Goal: Book appointment/travel/reservation

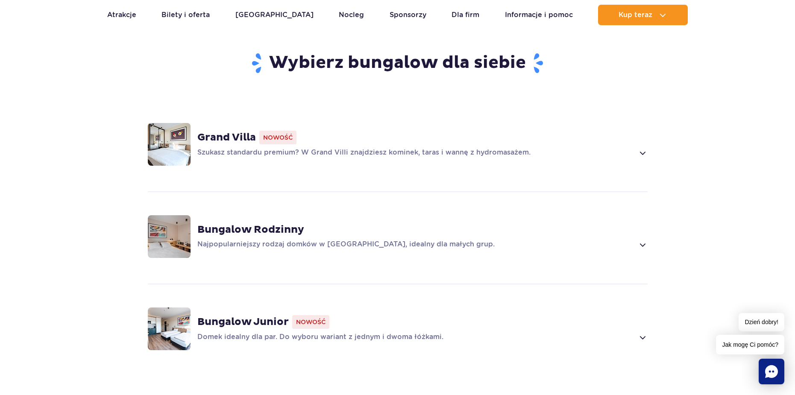
scroll to position [555, 0]
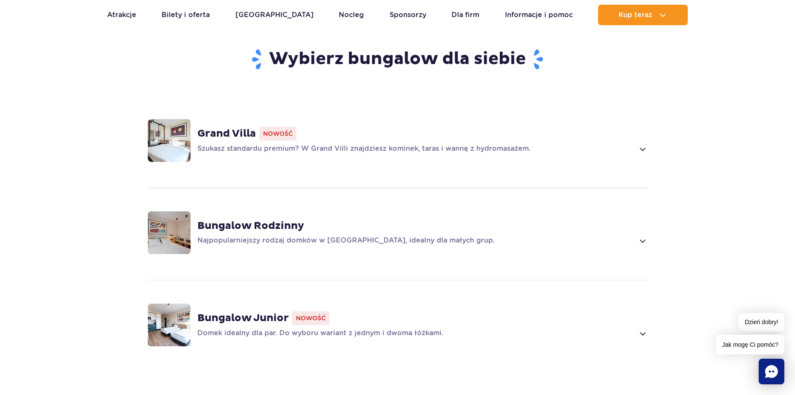
click at [651, 136] on div "Grand Villa Nowość Szukasz standardu premium? W Grand Villi znajdziesz kominek,…" at bounding box center [398, 140] width 548 height 91
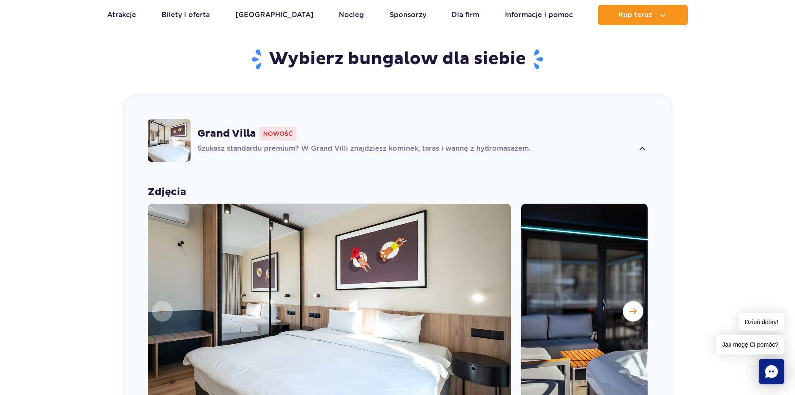
scroll to position [599, 0]
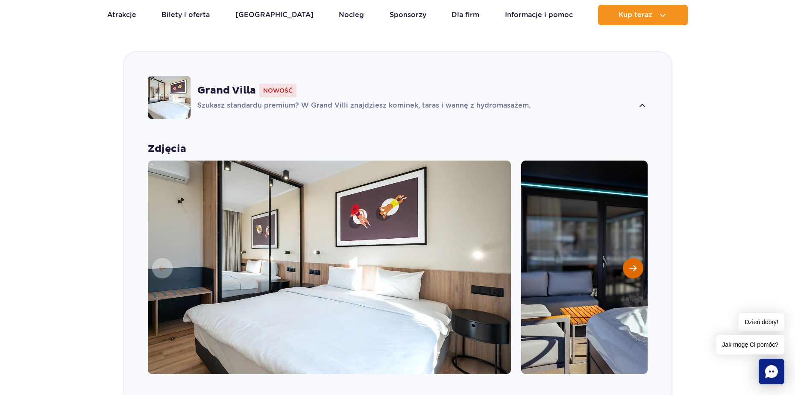
click at [641, 258] on button "Następny slajd" at bounding box center [633, 268] width 21 height 21
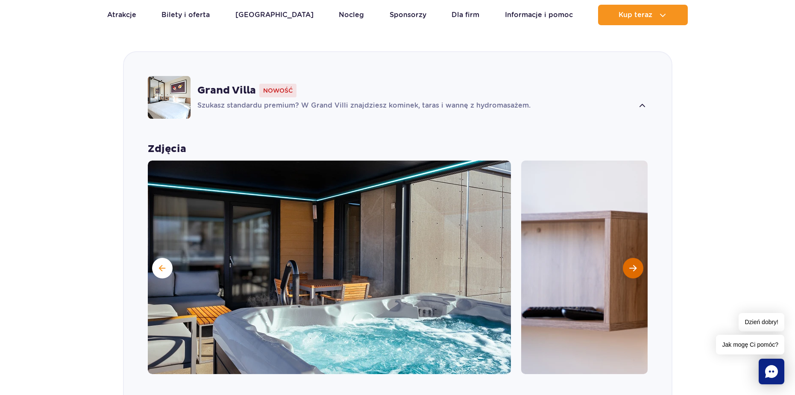
click at [635, 264] on span "Następny slajd" at bounding box center [632, 268] width 7 height 8
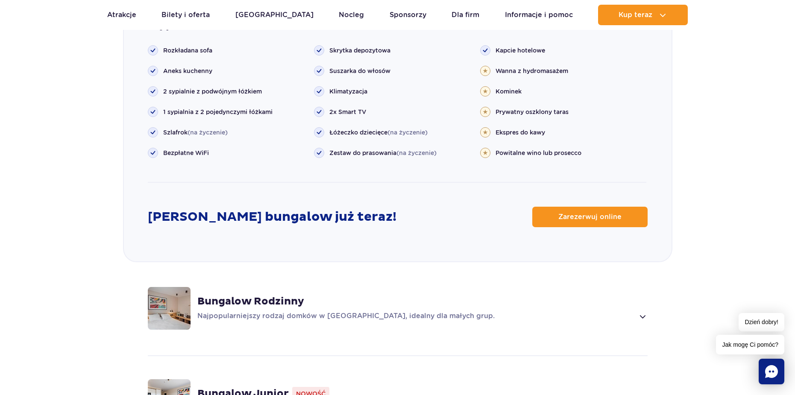
scroll to position [983, 0]
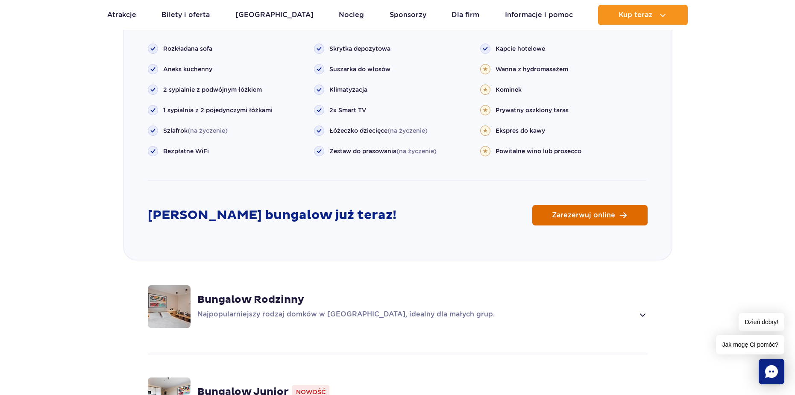
click at [609, 207] on link "Zarezerwuj online" at bounding box center [589, 215] width 115 height 21
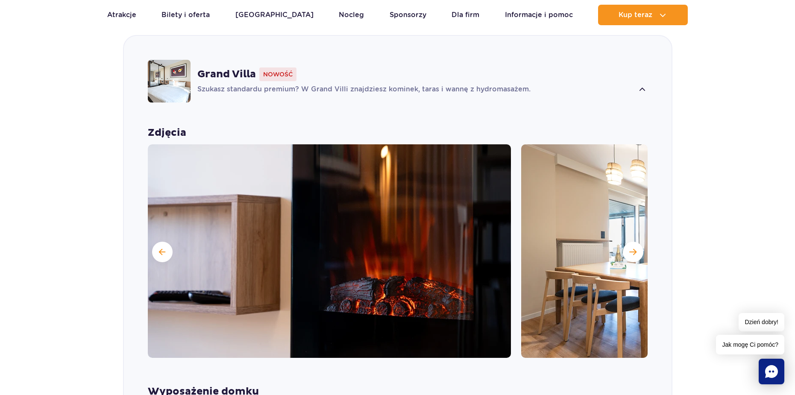
scroll to position [599, 0]
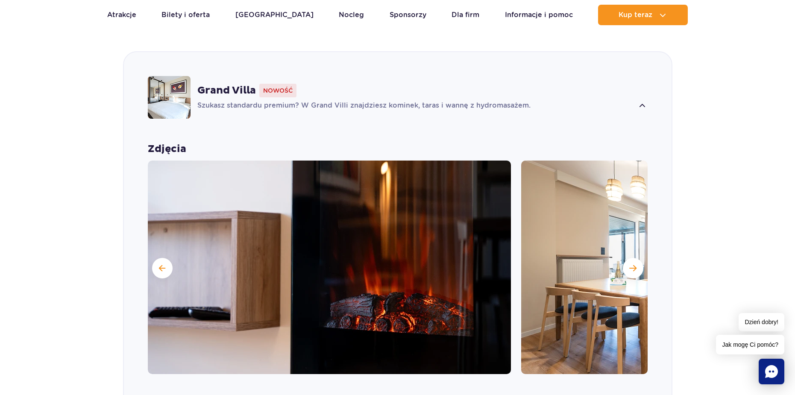
click at [238, 84] on strong "Grand Villa" at bounding box center [226, 90] width 59 height 13
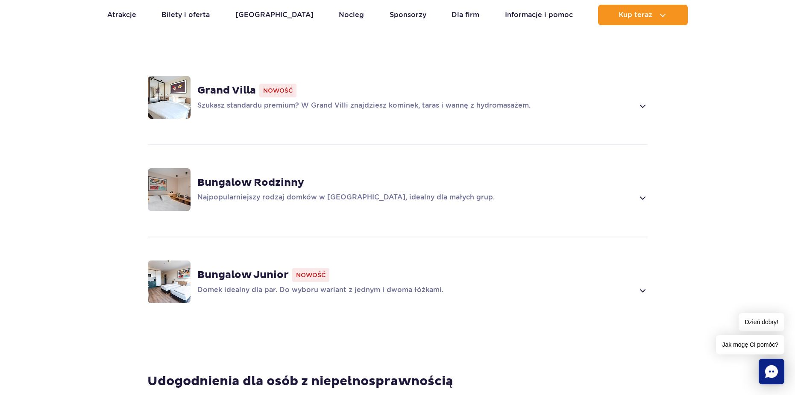
click at [238, 84] on strong "Grand Villa" at bounding box center [226, 90] width 59 height 13
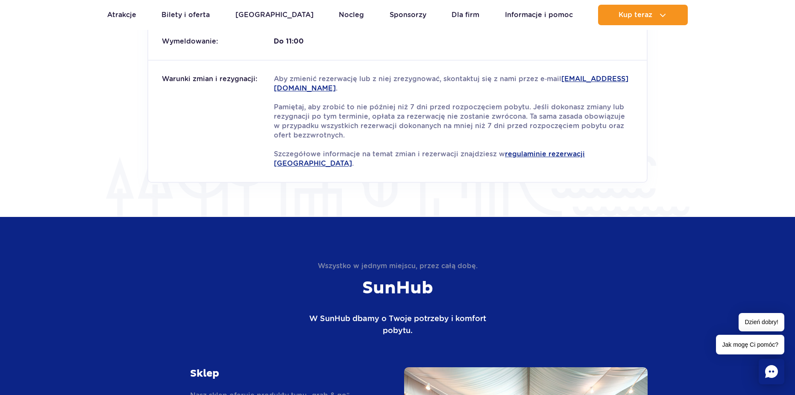
scroll to position [1624, 0]
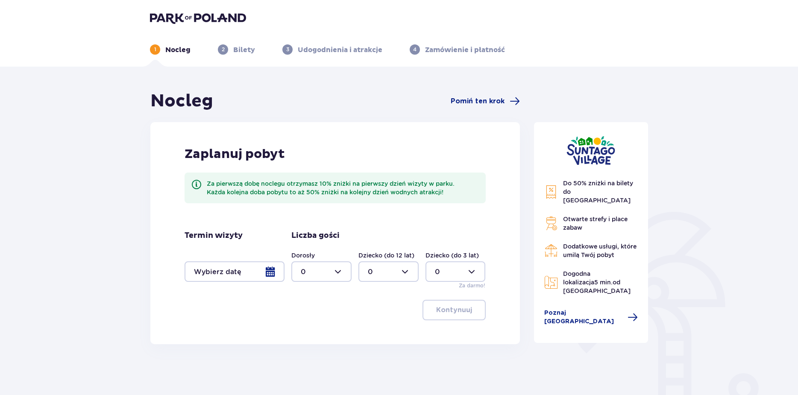
click at [250, 273] on div at bounding box center [235, 271] width 100 height 21
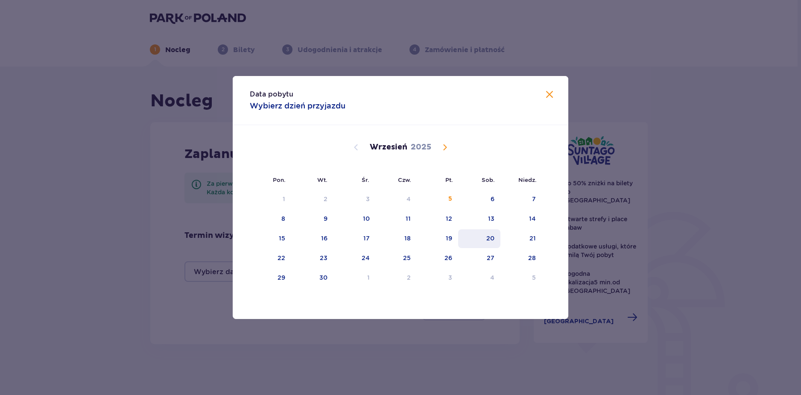
click at [495, 244] on div "20" at bounding box center [479, 238] width 42 height 19
click at [514, 242] on div "21" at bounding box center [521, 238] width 41 height 19
type input "[DATE] - [DATE]"
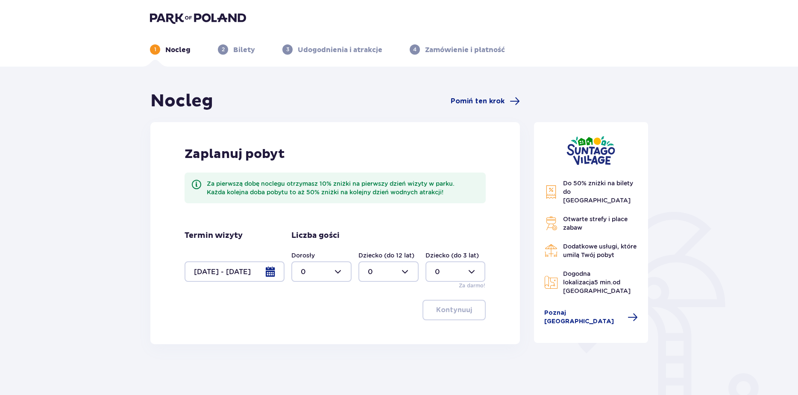
click at [708, 234] on div "Nocleg Pomiń ten krok Zaplanuj pobyt Za pierwszą dobę noclegu otrzymasz 10% zni…" at bounding box center [399, 283] width 798 height 432
click at [329, 271] on div at bounding box center [321, 271] width 60 height 21
click at [303, 335] on p "2" at bounding box center [303, 333] width 4 height 9
type input "2"
click at [467, 303] on button "Kontynuuj" at bounding box center [453, 310] width 63 height 21
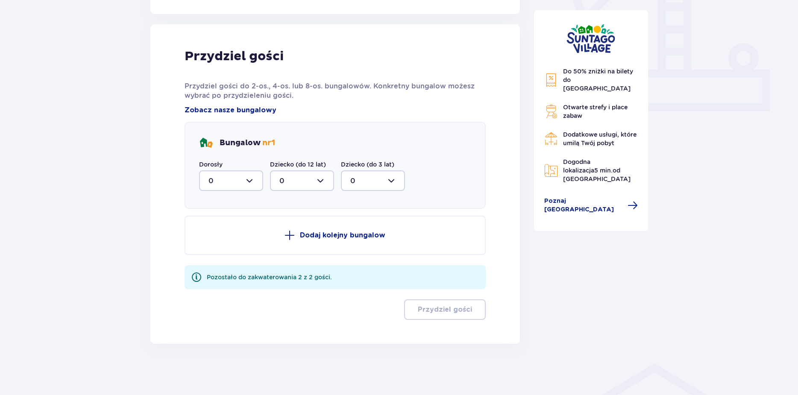
scroll to position [202, 0]
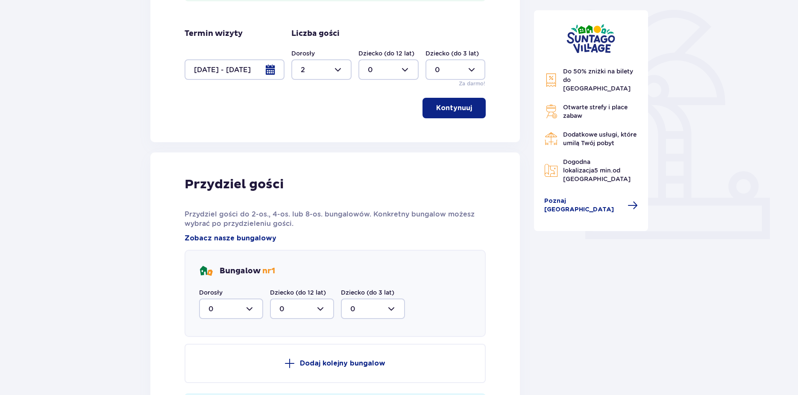
click at [446, 113] on button "Kontynuuj" at bounding box center [453, 108] width 63 height 21
click at [228, 307] on div at bounding box center [231, 309] width 64 height 21
click at [217, 369] on div "2" at bounding box center [230, 370] width 45 height 9
type input "2"
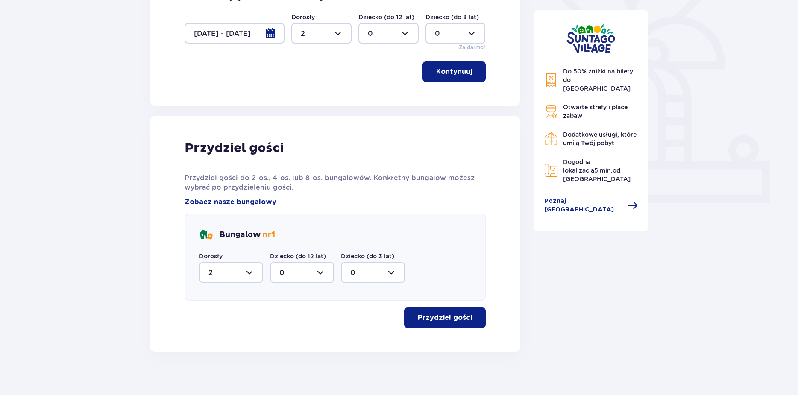
scroll to position [246, 0]
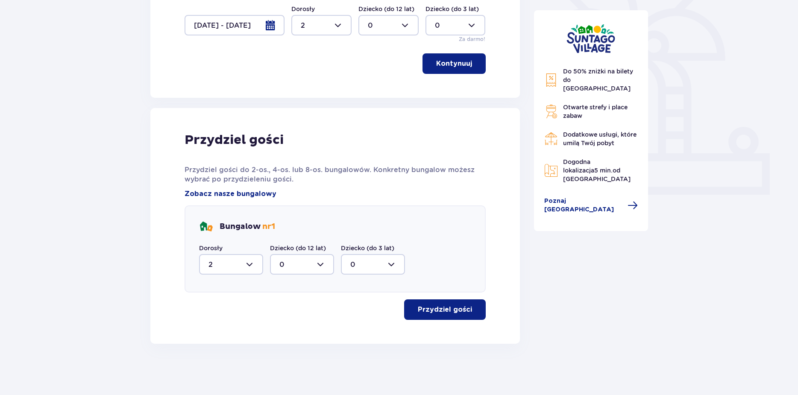
click at [431, 323] on div "Przydziel gości Przydziel gości do 2-os., 4-os. lub 8-os. bungalowów. Konkretny…" at bounding box center [335, 226] width 370 height 236
click at [436, 311] on p "Przydziel gości" at bounding box center [445, 309] width 54 height 9
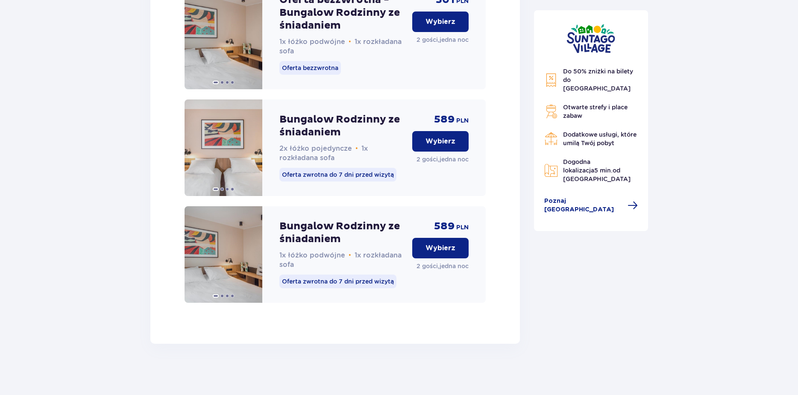
scroll to position [1660, 0]
